Goal: Information Seeking & Learning: Compare options

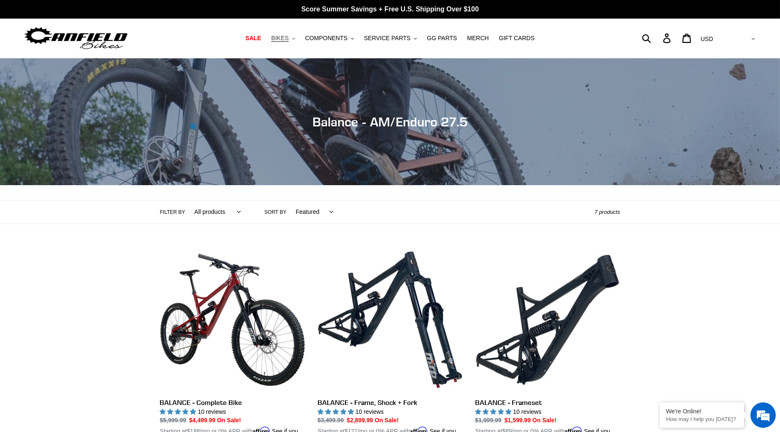
click at [293, 41] on button "BIKES .cls-1{fill:#231f20}" at bounding box center [283, 38] width 32 height 11
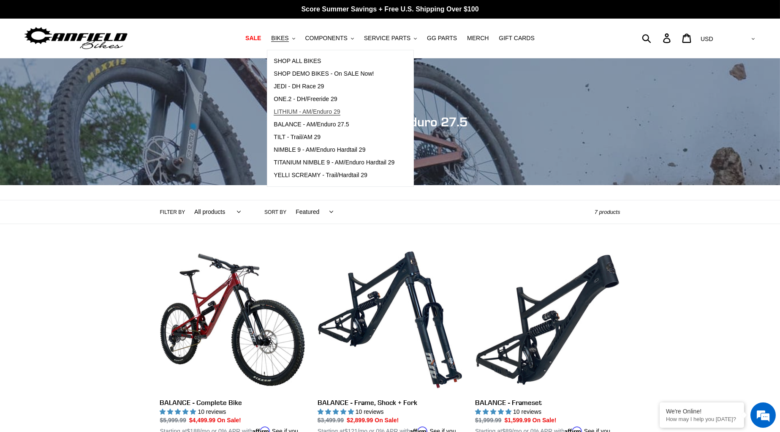
click at [306, 108] on span "LITHIUM - AM/Enduro 29" at bounding box center [307, 111] width 66 height 7
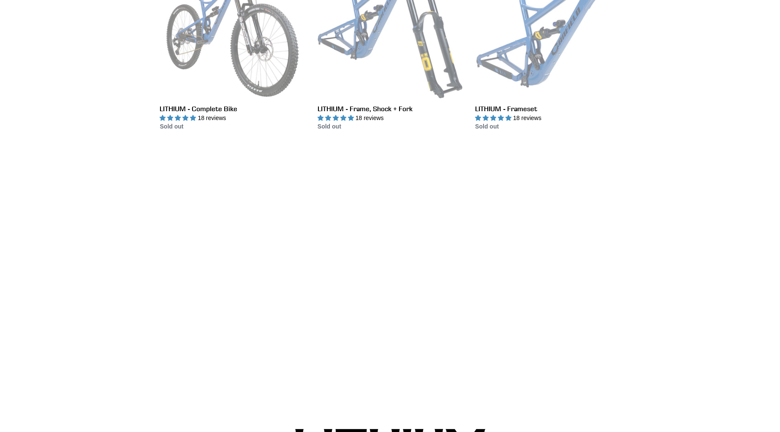
scroll to position [289, 0]
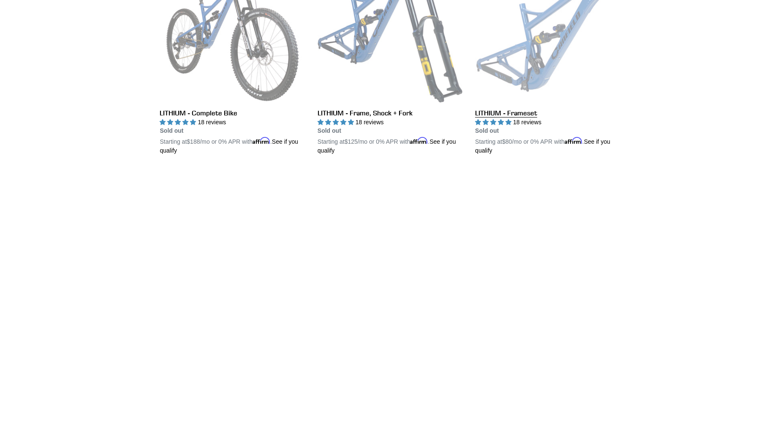
click at [519, 77] on link "LITHIUM - Frameset" at bounding box center [547, 57] width 145 height 198
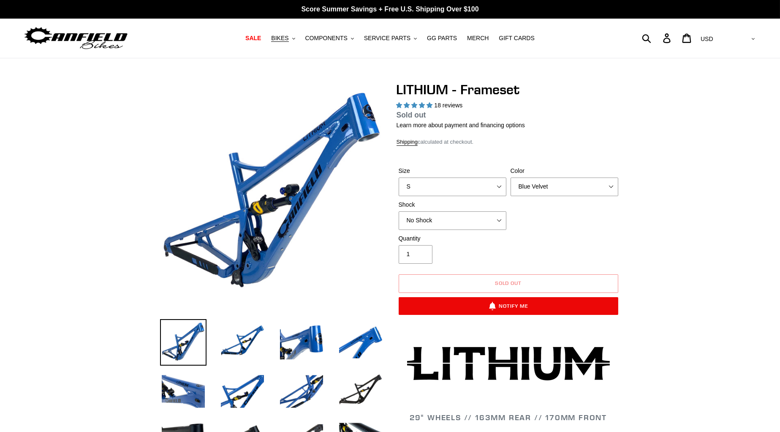
select select "highest-rating"
click at [284, 44] on nav "SALE BIKES .cls-1{fill:#231f20} SHOP ALL BIKES SHOP DEMO BIKES - On SALE Now! J…" at bounding box center [389, 38] width 367 height 39
click at [291, 36] on button "BIKES .cls-1{fill:#231f20}" at bounding box center [283, 38] width 32 height 11
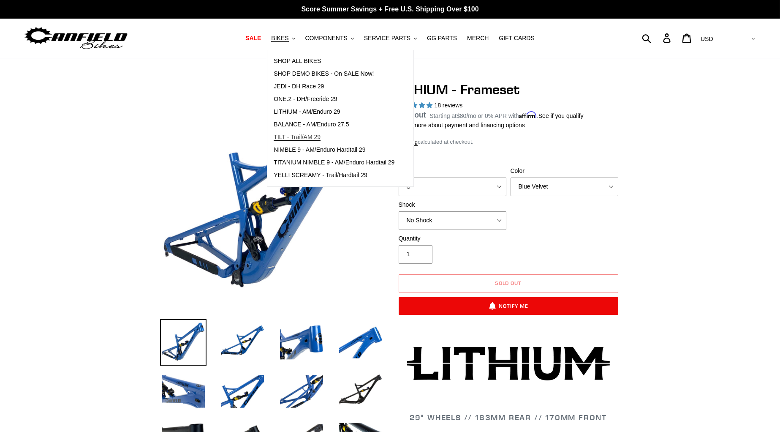
click at [316, 133] on span "TILT - Trail/AM 29" at bounding box center [297, 136] width 47 height 7
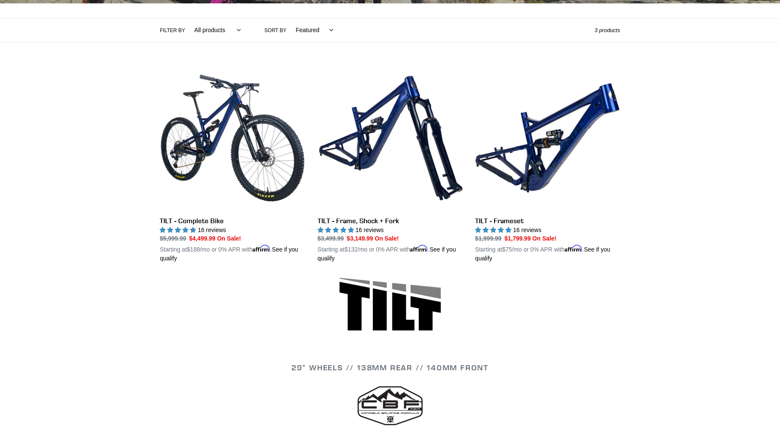
scroll to position [185, 0]
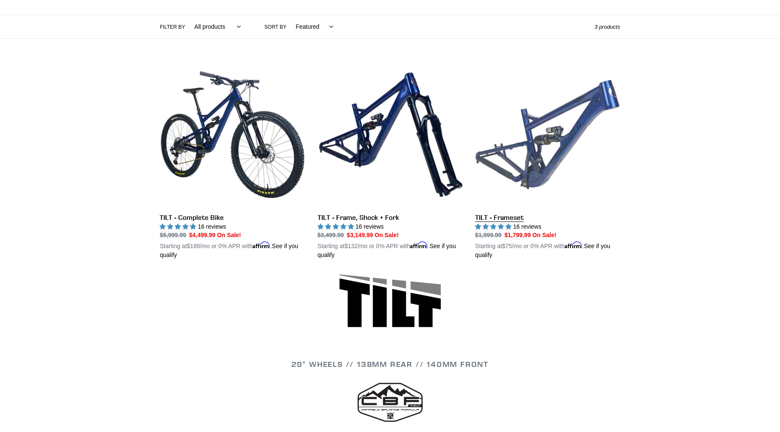
click at [570, 168] on link "TILT - Frameset" at bounding box center [547, 161] width 145 height 198
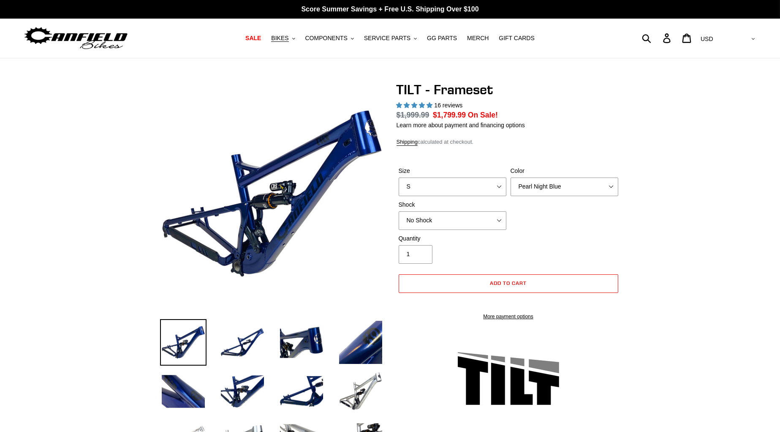
select select "highest-rating"
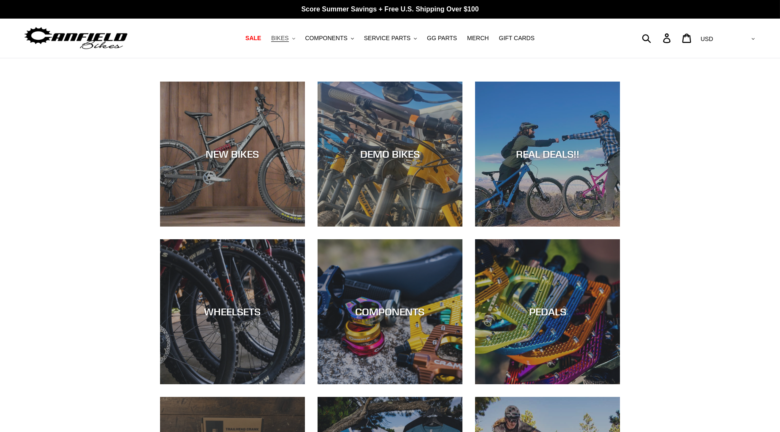
click at [292, 40] on button "BIKES .cls-1{fill:#231f20}" at bounding box center [283, 38] width 32 height 11
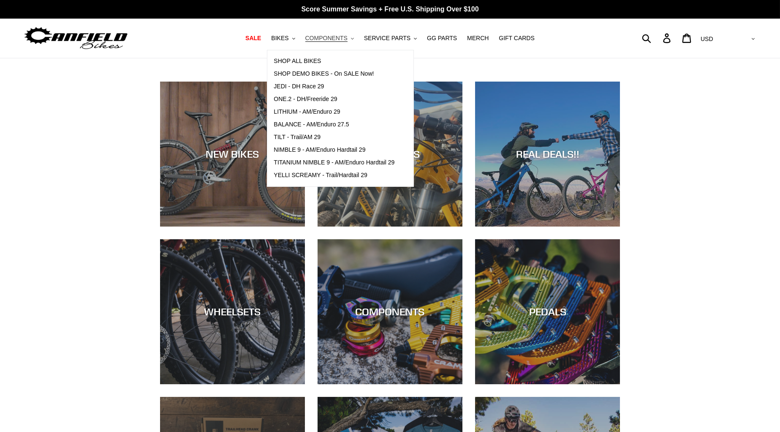
click at [331, 40] on span "COMPONENTS" at bounding box center [326, 38] width 42 height 7
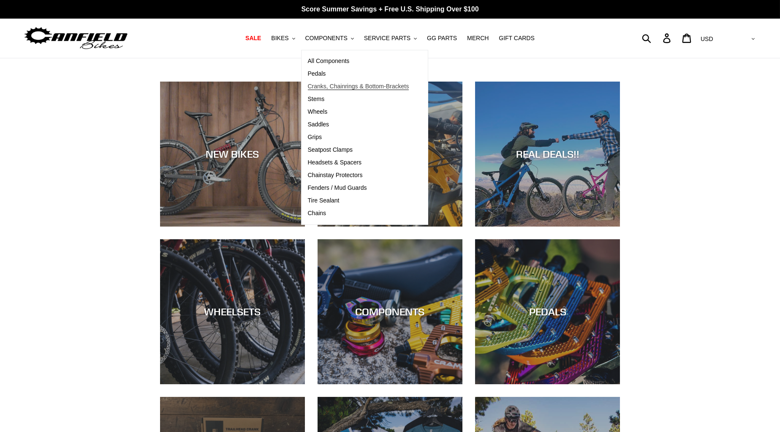
click at [333, 86] on span "Cranks, Chainrings & Bottom-Brackets" at bounding box center [358, 86] width 101 height 7
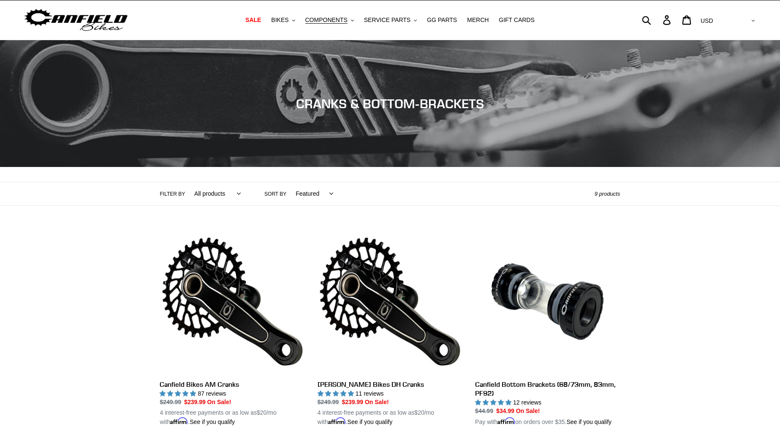
scroll to position [20, 0]
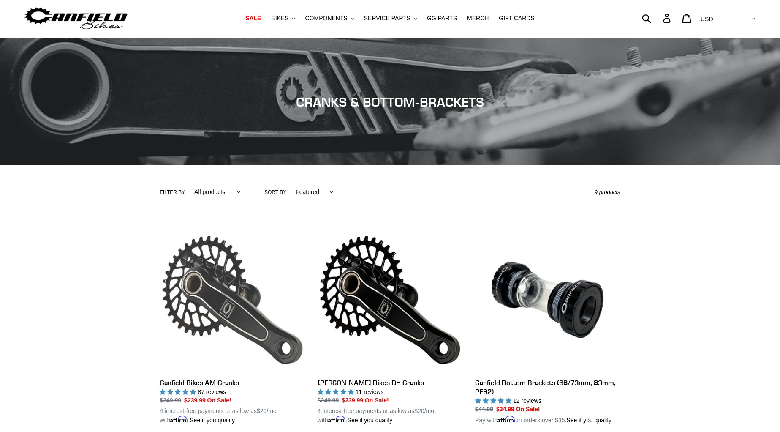
click at [231, 275] on link "Canfield Bikes AM Cranks" at bounding box center [232, 326] width 145 height 198
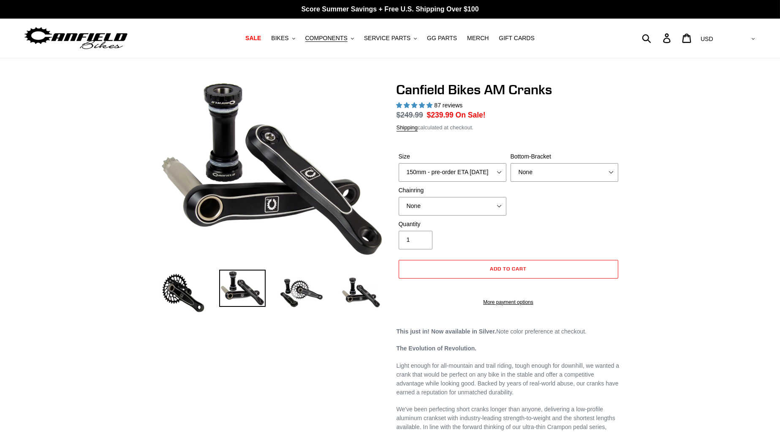
select select "highest-rating"
